Goal: Task Accomplishment & Management: Complete application form

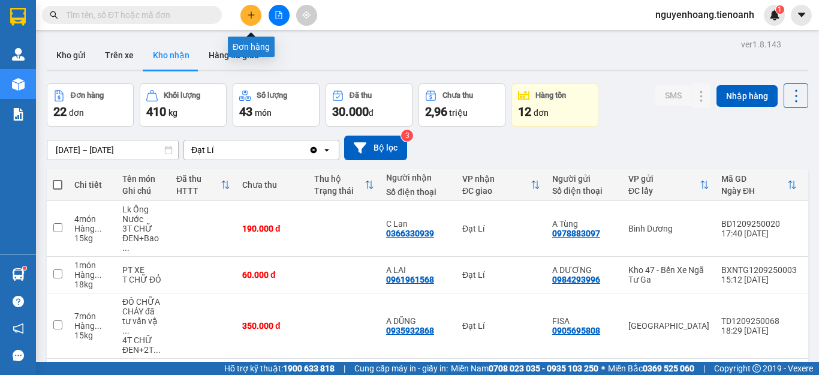
scroll to position [60, 0]
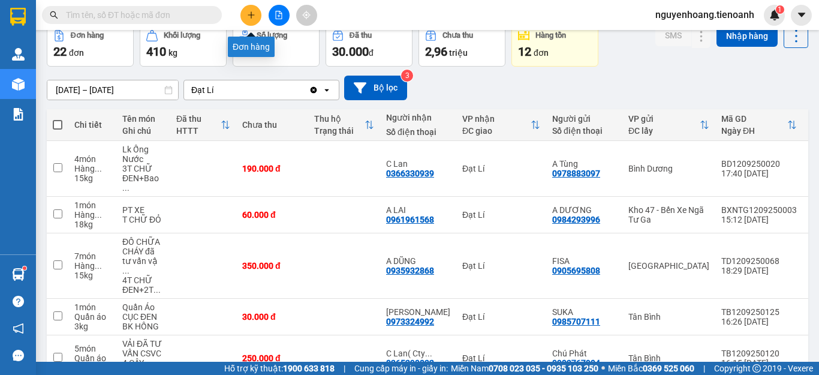
click at [256, 12] on button at bounding box center [250, 15] width 21 height 21
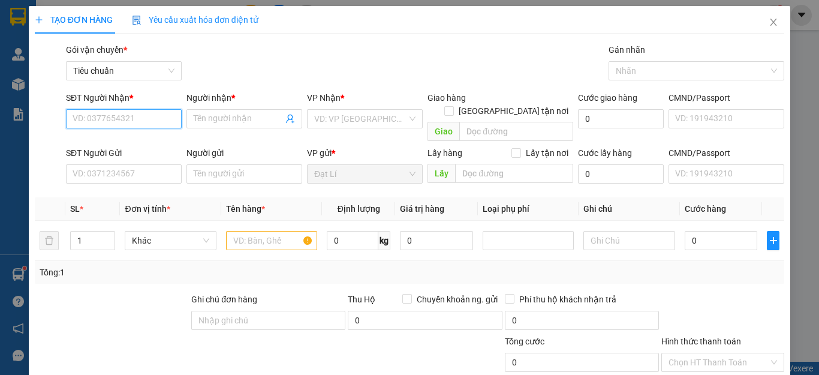
click at [141, 126] on input "SĐT Người Nhận *" at bounding box center [124, 118] width 116 height 19
type input "0902439868"
click at [146, 143] on div "0902439868 - C Quỳnh" at bounding box center [132, 142] width 118 height 13
type input "[PERSON_NAME]"
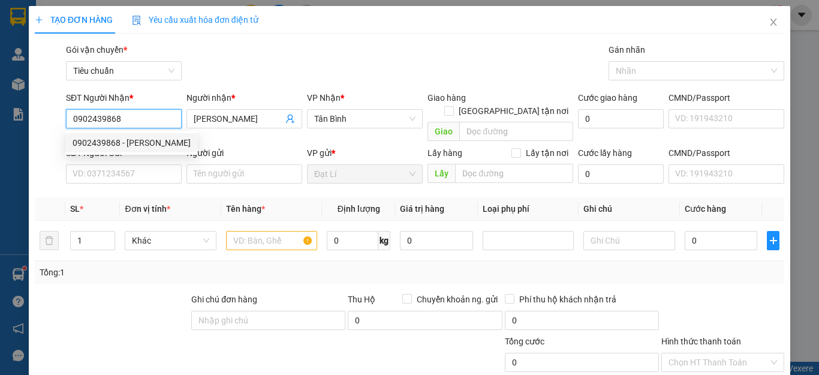
type input "30.000"
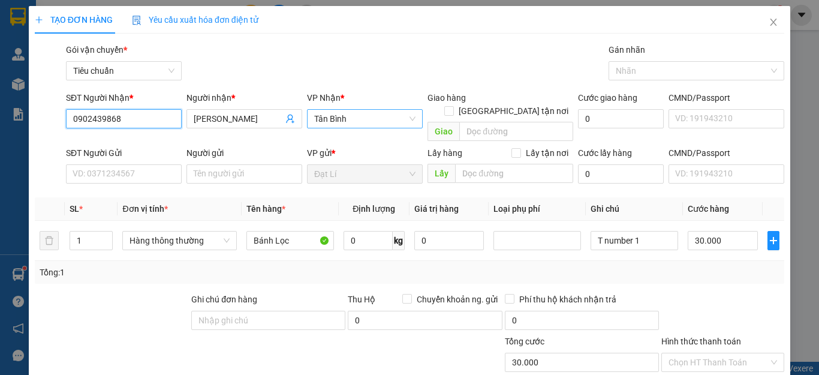
click at [363, 122] on span "Tân Bình" at bounding box center [364, 119] width 101 height 18
type input "0902439868"
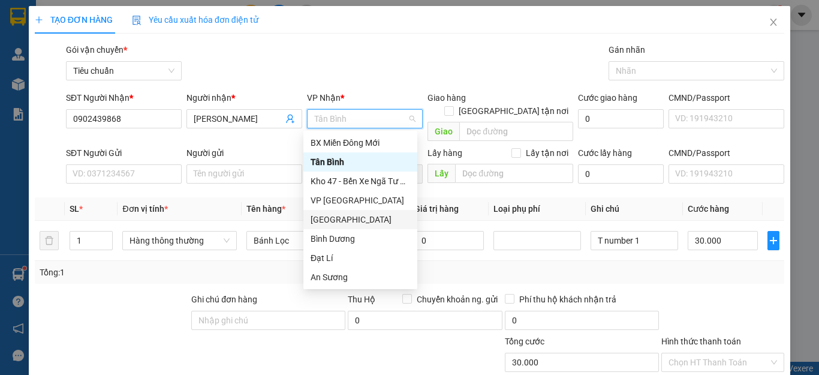
click at [347, 215] on div "[GEOGRAPHIC_DATA]" at bounding box center [359, 219] width 99 height 13
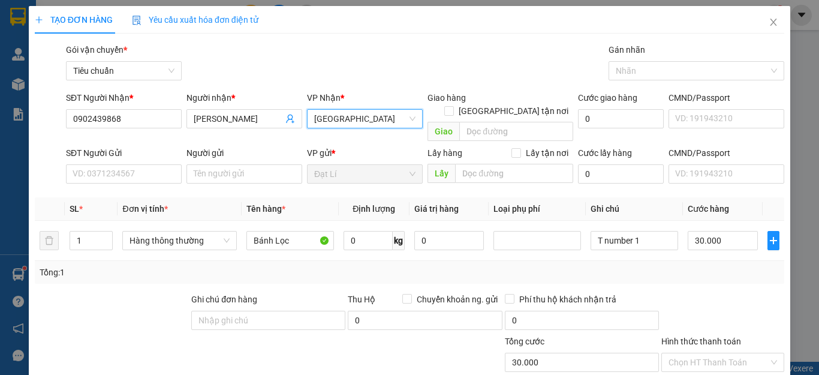
drag, startPoint x: 352, startPoint y: 50, endPoint x: 336, endPoint y: 49, distance: 16.8
click at [352, 50] on div "Gói vận chuyển * Tiêu chuẩn Gán nhãn Nhãn" at bounding box center [425, 64] width 723 height 42
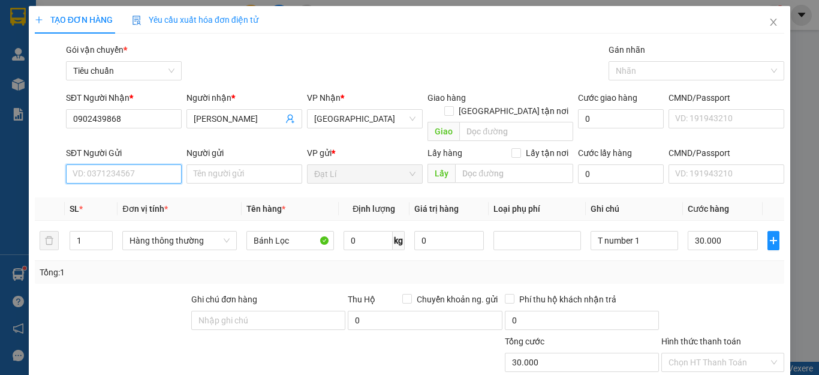
click at [143, 164] on input "SĐT Người Gửi" at bounding box center [124, 173] width 116 height 19
click at [118, 184] on div "0948770906 - C NHI" at bounding box center [122, 184] width 99 height 13
type input "0948770906"
type input "C NHI"
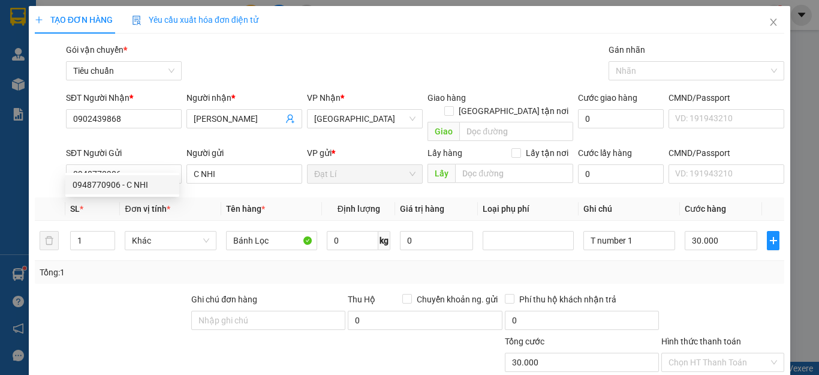
click at [136, 362] on div at bounding box center [143, 355] width 219 height 42
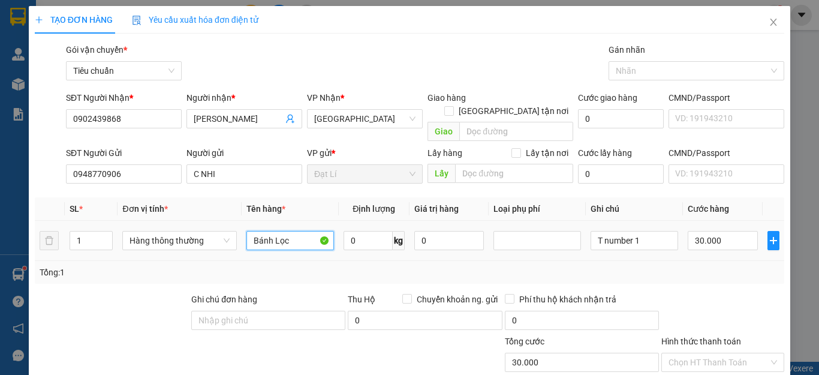
click at [294, 231] on input "Bánh Lọc" at bounding box center [290, 240] width 88 height 19
type input "Bơ"
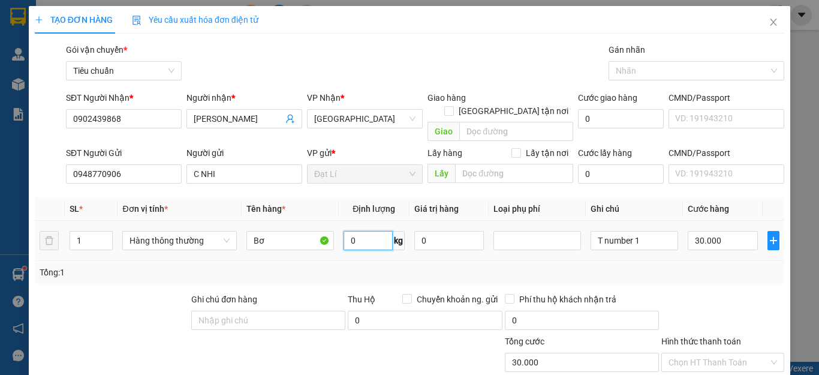
click at [372, 231] on input "0" at bounding box center [367, 240] width 49 height 19
type input "10"
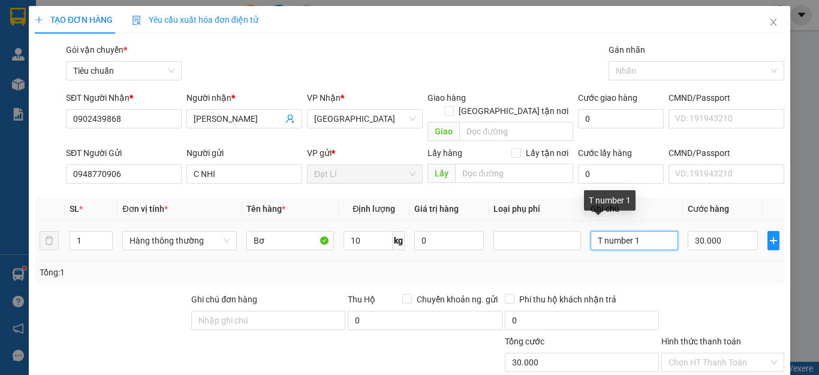
click at [650, 231] on input "T number 1" at bounding box center [634, 240] width 88 height 19
type input "40.000"
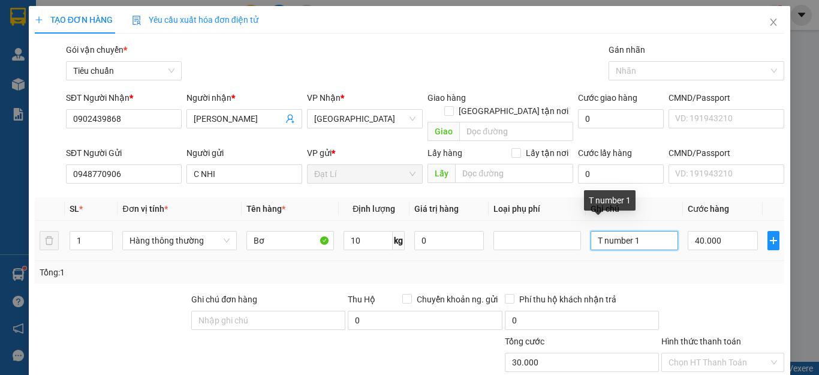
type input "40.000"
click at [650, 231] on input "T number 1" at bounding box center [634, 240] width 88 height 19
type input "T trơn"
click at [676, 266] on div "Tổng: 1" at bounding box center [410, 272] width 740 height 13
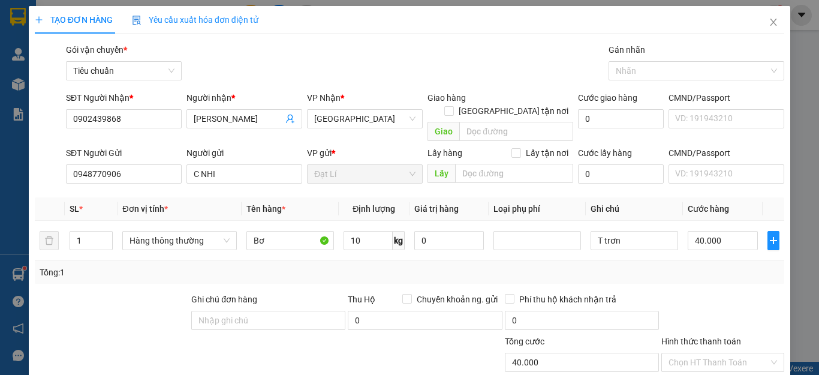
scroll to position [149, 0]
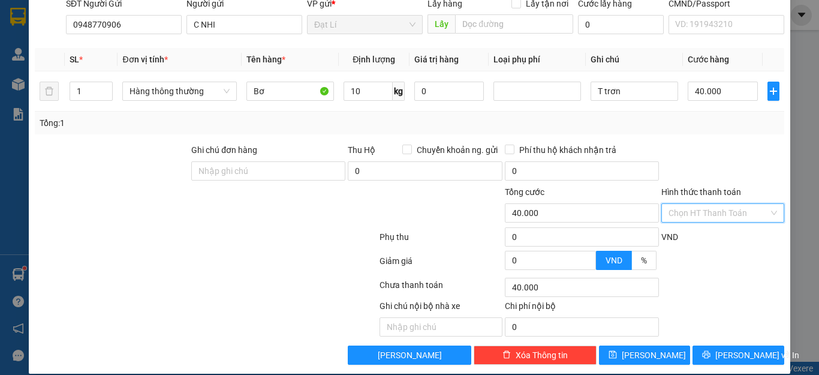
click at [713, 204] on input "Hình thức thanh toán" at bounding box center [718, 213] width 100 height 18
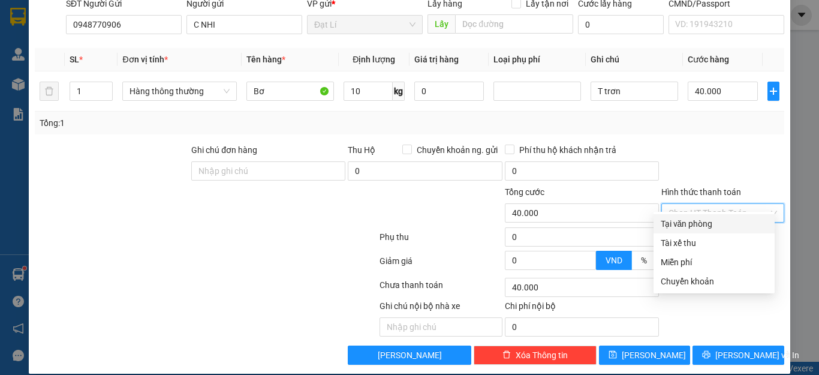
click at [714, 219] on div "Tại văn phòng" at bounding box center [713, 223] width 107 height 13
type input "0"
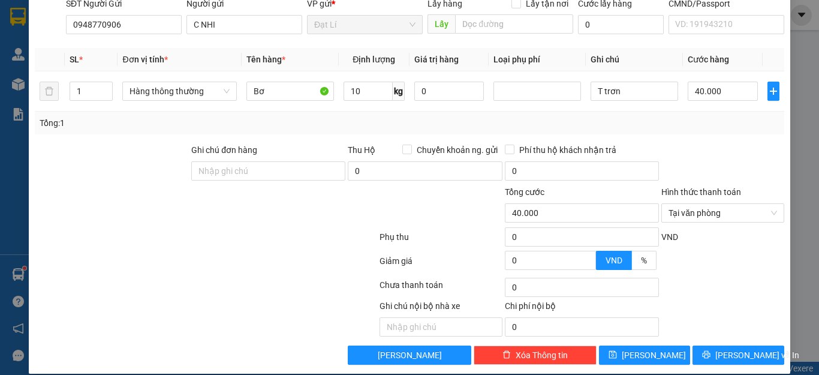
click at [730, 168] on div at bounding box center [722, 164] width 125 height 42
click at [739, 348] on span "[PERSON_NAME] và In" at bounding box center [757, 354] width 84 height 13
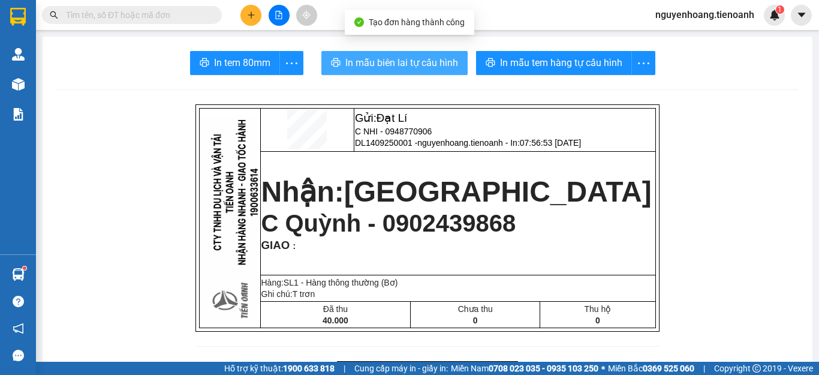
click at [411, 65] on span "In mẫu biên lai tự cấu hình" at bounding box center [401, 62] width 113 height 15
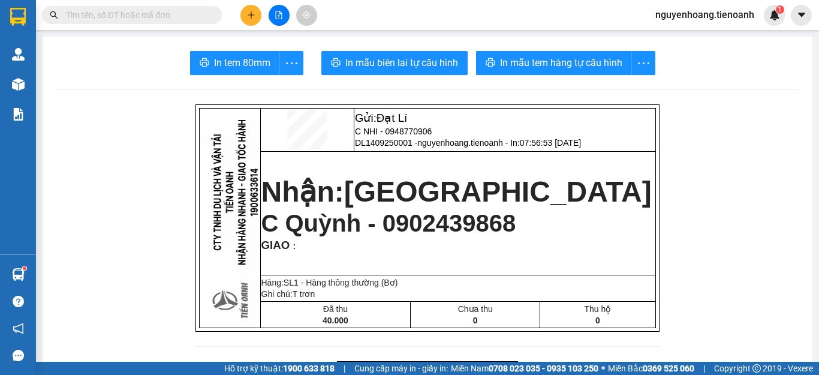
click at [550, 25] on section "Kết quả tìm kiếm ( 0 ) Bộ lọc No Data nguyenhoang.tienoanh 1 Quản Lý Quản lý kh…" at bounding box center [409, 187] width 819 height 375
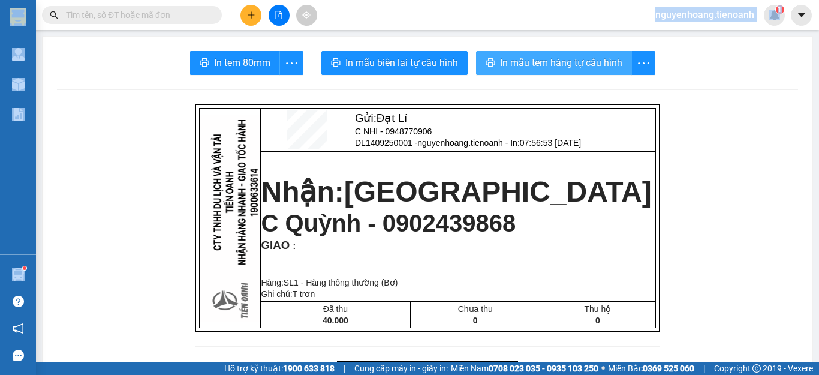
click at [544, 55] on button "In mẫu tem hàng tự cấu hình" at bounding box center [554, 63] width 156 height 24
click at [544, 55] on span "In mẫu tem hàng tự cấu hình" at bounding box center [561, 62] width 122 height 15
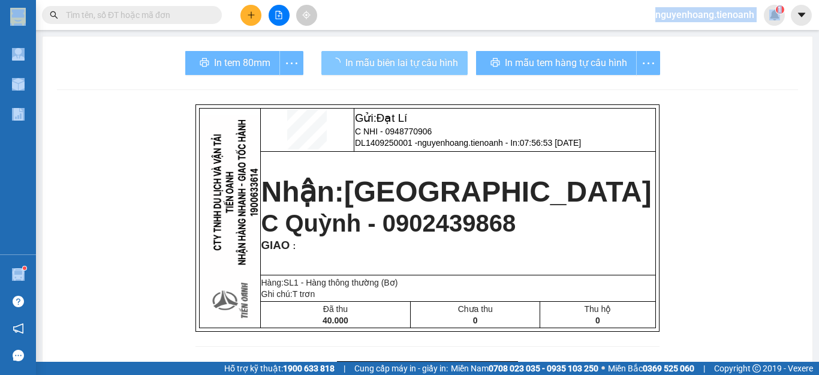
click at [386, 67] on span "In mẫu biên lai tự cấu hình" at bounding box center [401, 62] width 113 height 15
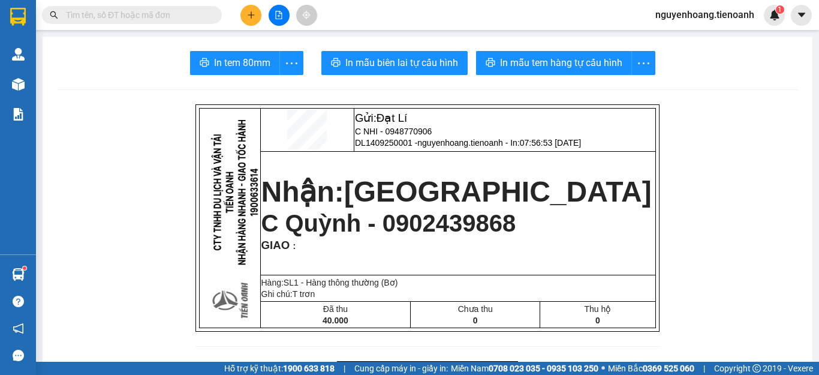
click at [188, 20] on input "text" at bounding box center [136, 14] width 141 height 13
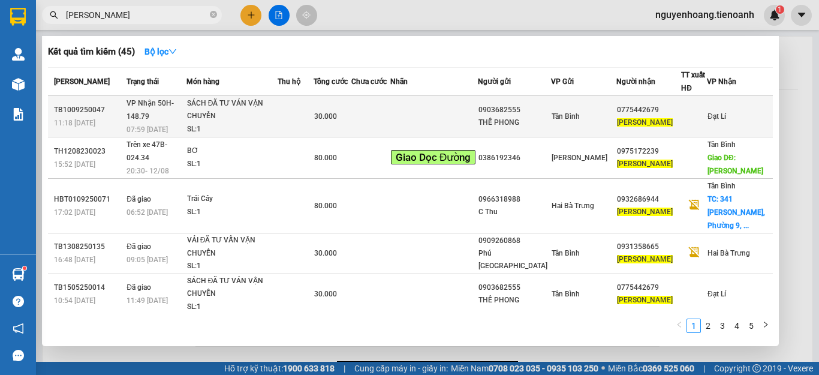
type input "nam phuong"
click at [390, 107] on td at bounding box center [370, 116] width 39 height 41
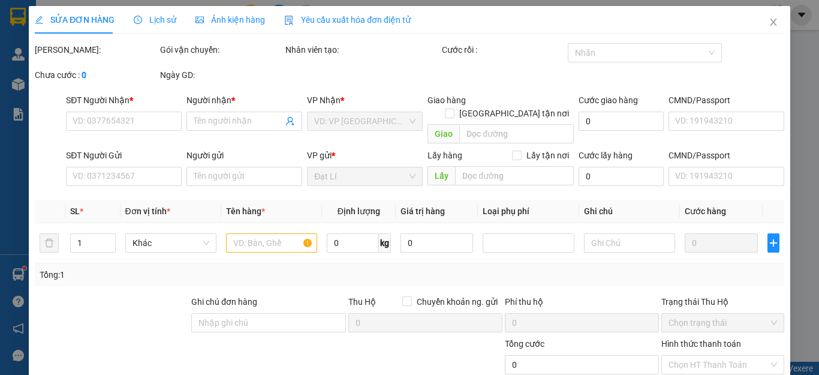
type input "0775442679"
type input "NAM PHƯƠNG"
type input "0903682555"
type input "THẾ PHONG"
type input "30.000"
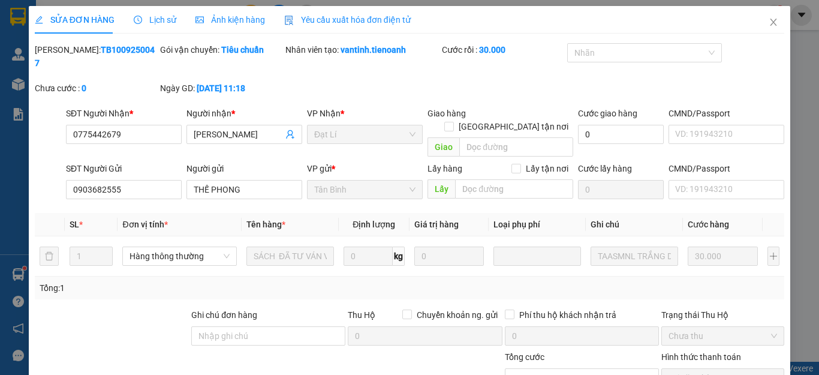
click at [620, 281] on div "Tổng: 1" at bounding box center [410, 287] width 740 height 13
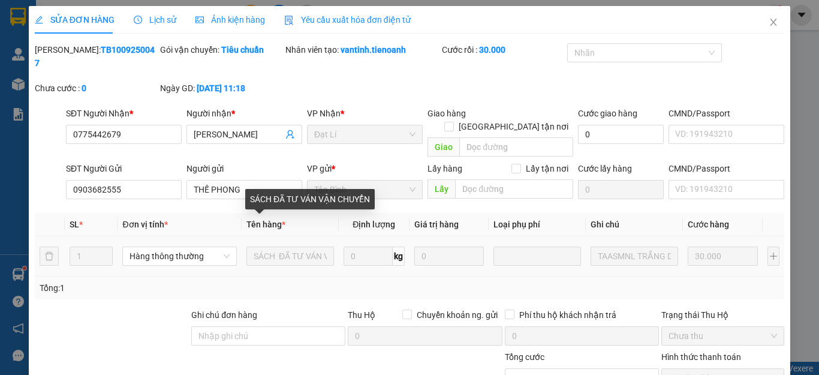
scroll to position [152, 0]
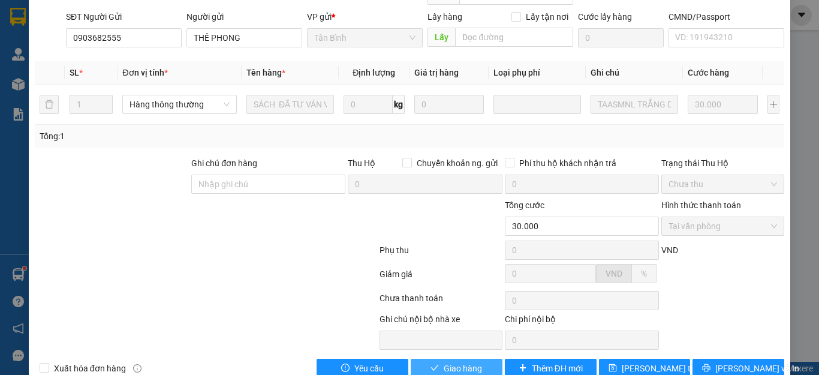
click at [444, 361] on span "Giao hàng" at bounding box center [463, 367] width 38 height 13
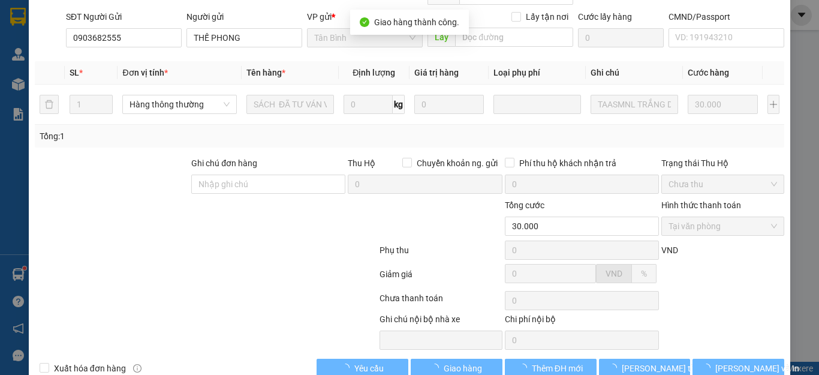
click at [295, 240] on div at bounding box center [206, 252] width 345 height 24
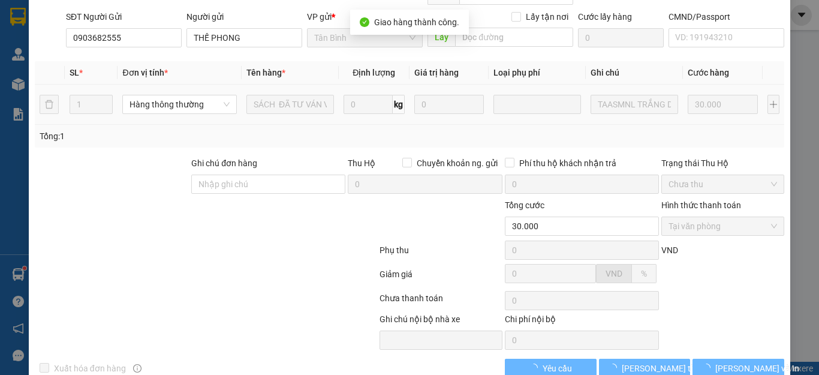
scroll to position [0, 0]
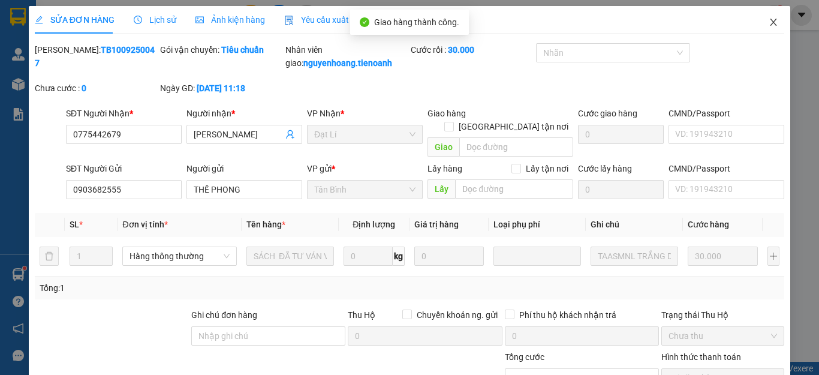
click at [770, 20] on icon "close" at bounding box center [773, 22] width 7 height 7
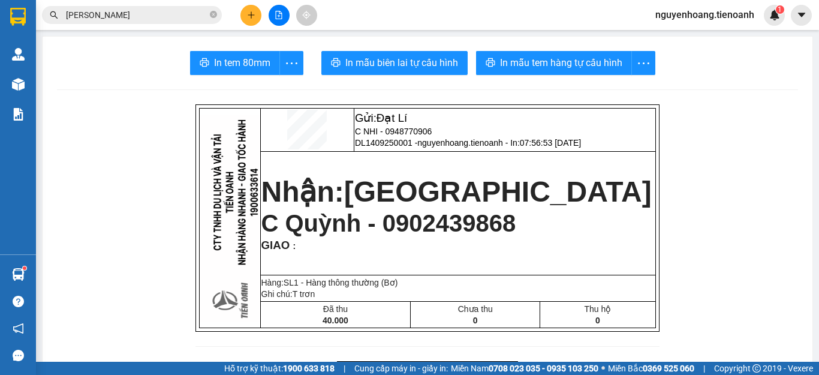
click at [249, 12] on icon "plus" at bounding box center [251, 15] width 8 height 8
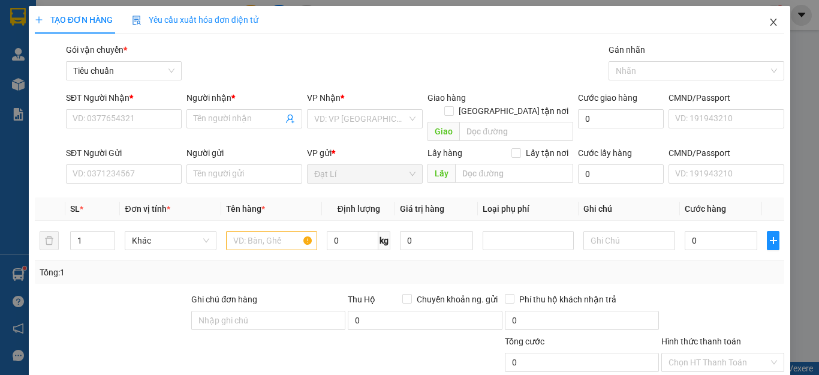
click at [770, 23] on icon "close" at bounding box center [773, 22] width 7 height 7
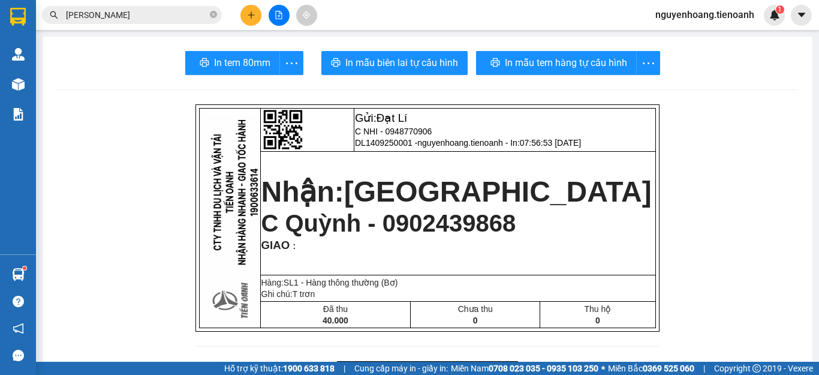
drag, startPoint x: 697, startPoint y: 156, endPoint x: 704, endPoint y: 105, distance: 52.0
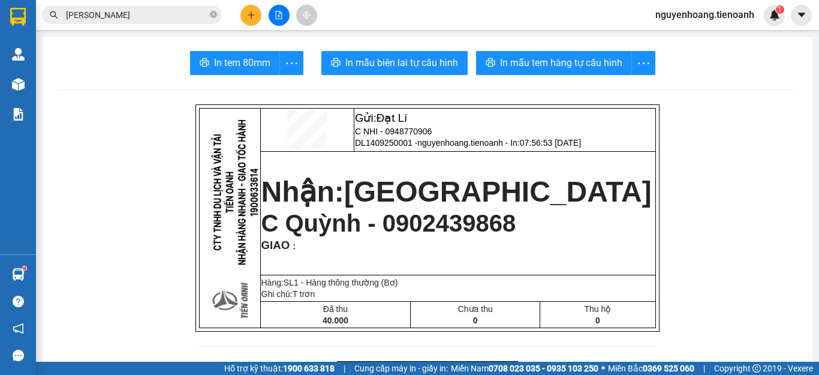
drag, startPoint x: 714, startPoint y: 149, endPoint x: 706, endPoint y: 128, distance: 21.8
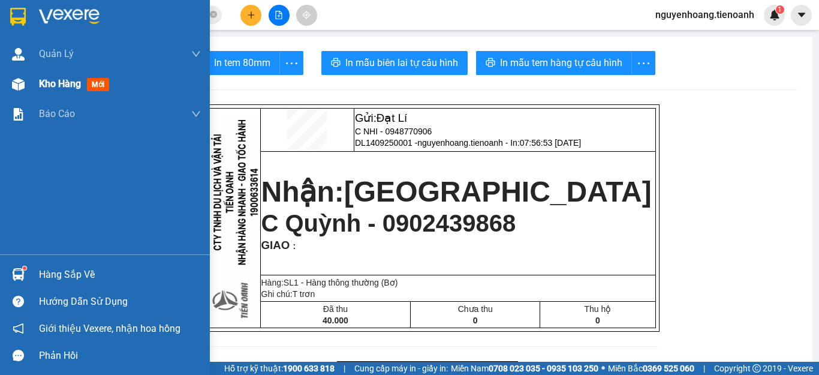
click at [49, 82] on span "Kho hàng" at bounding box center [60, 83] width 42 height 11
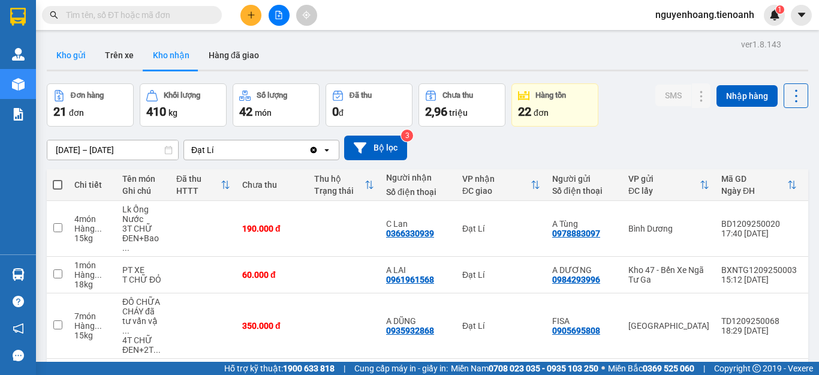
click at [72, 55] on button "Kho gửi" at bounding box center [71, 55] width 49 height 29
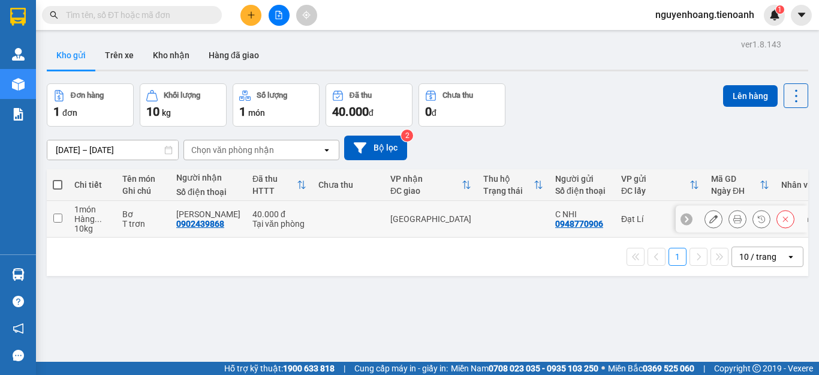
click at [709, 220] on icon at bounding box center [713, 219] width 8 height 8
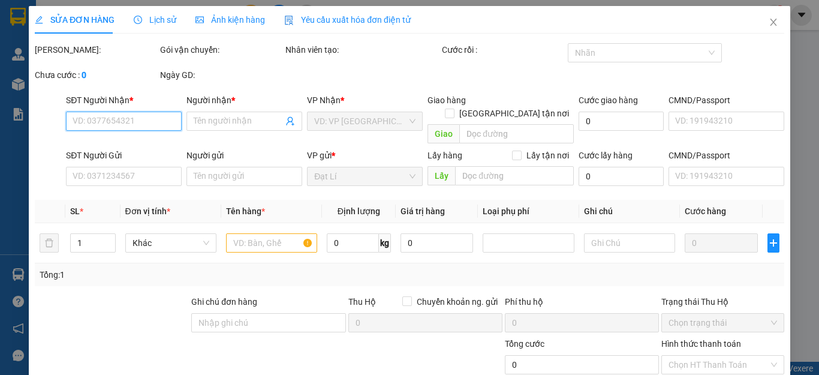
type input "0902439868"
type input "[PERSON_NAME]"
type input "0948770906"
type input "C NHI"
type input "40.000"
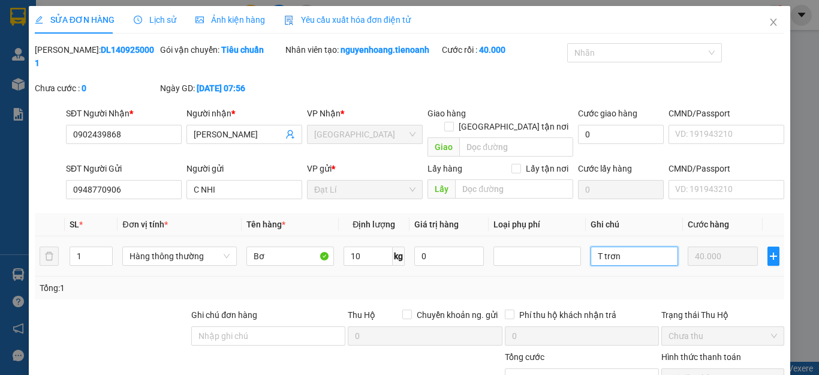
click at [647, 246] on input "T trơn" at bounding box center [634, 255] width 88 height 19
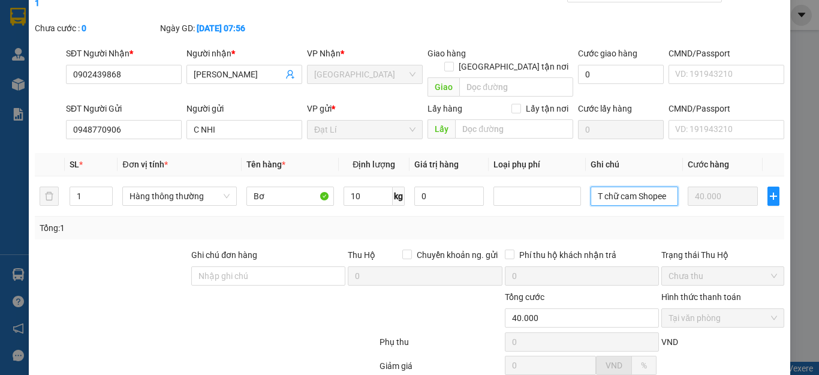
scroll to position [152, 0]
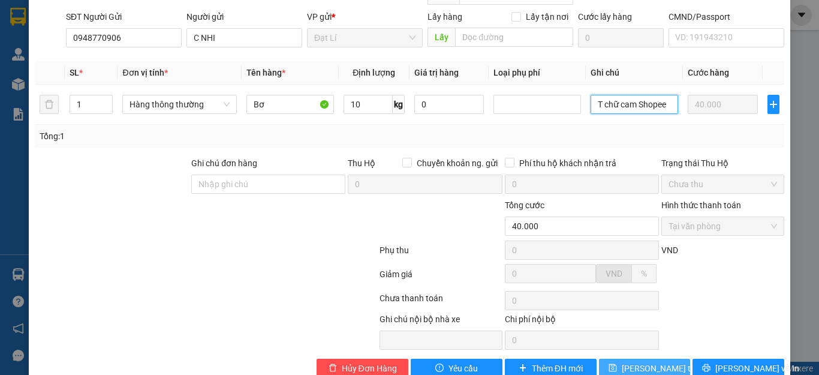
type input "T chữ cam Shopee"
click at [656, 361] on span "[PERSON_NAME] thay đổi" at bounding box center [670, 367] width 96 height 13
